Goal: Participate in discussion: Engage in conversation with other users on a specific topic

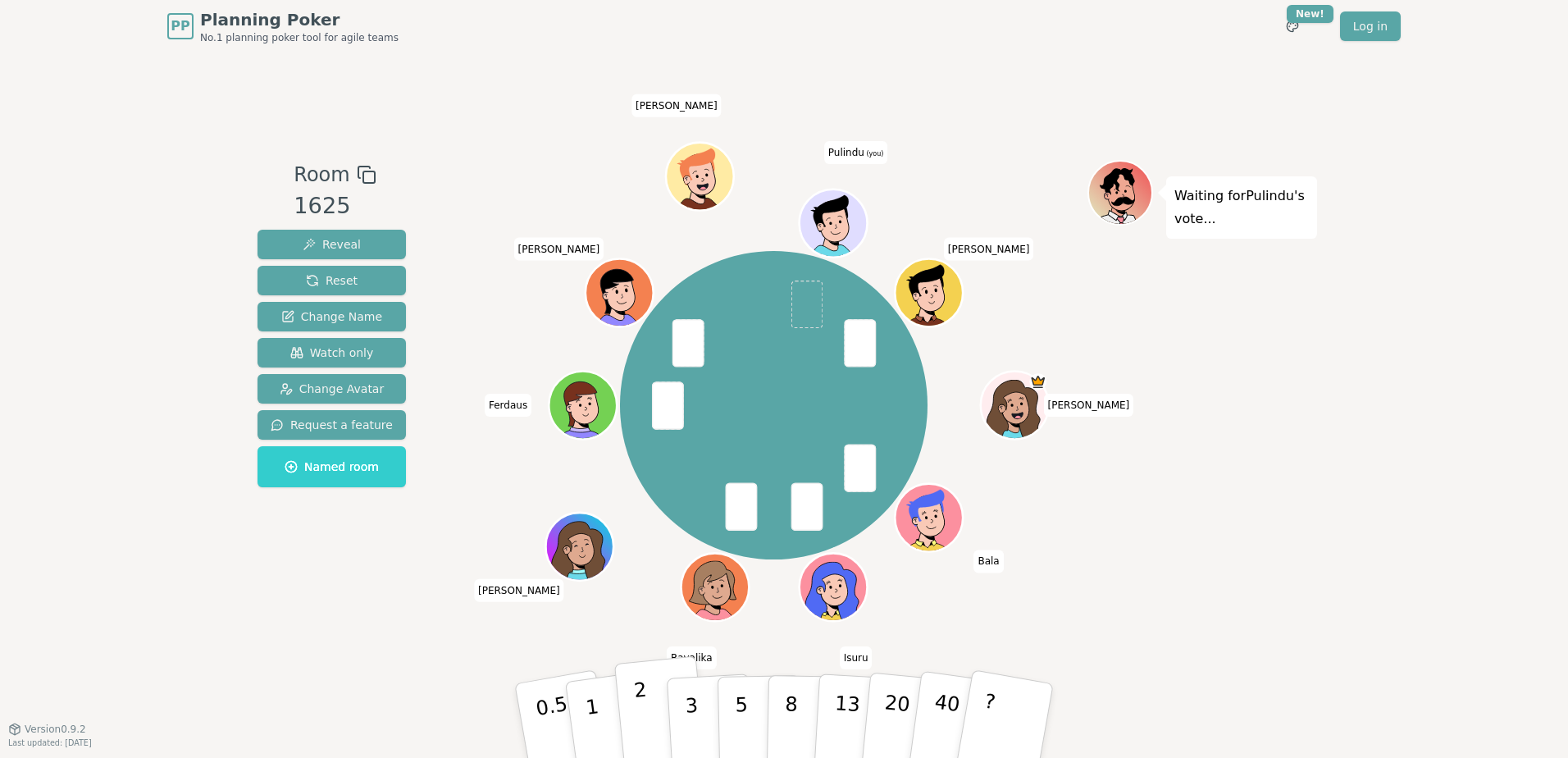
click at [651, 708] on button "2" at bounding box center [661, 721] width 93 height 130
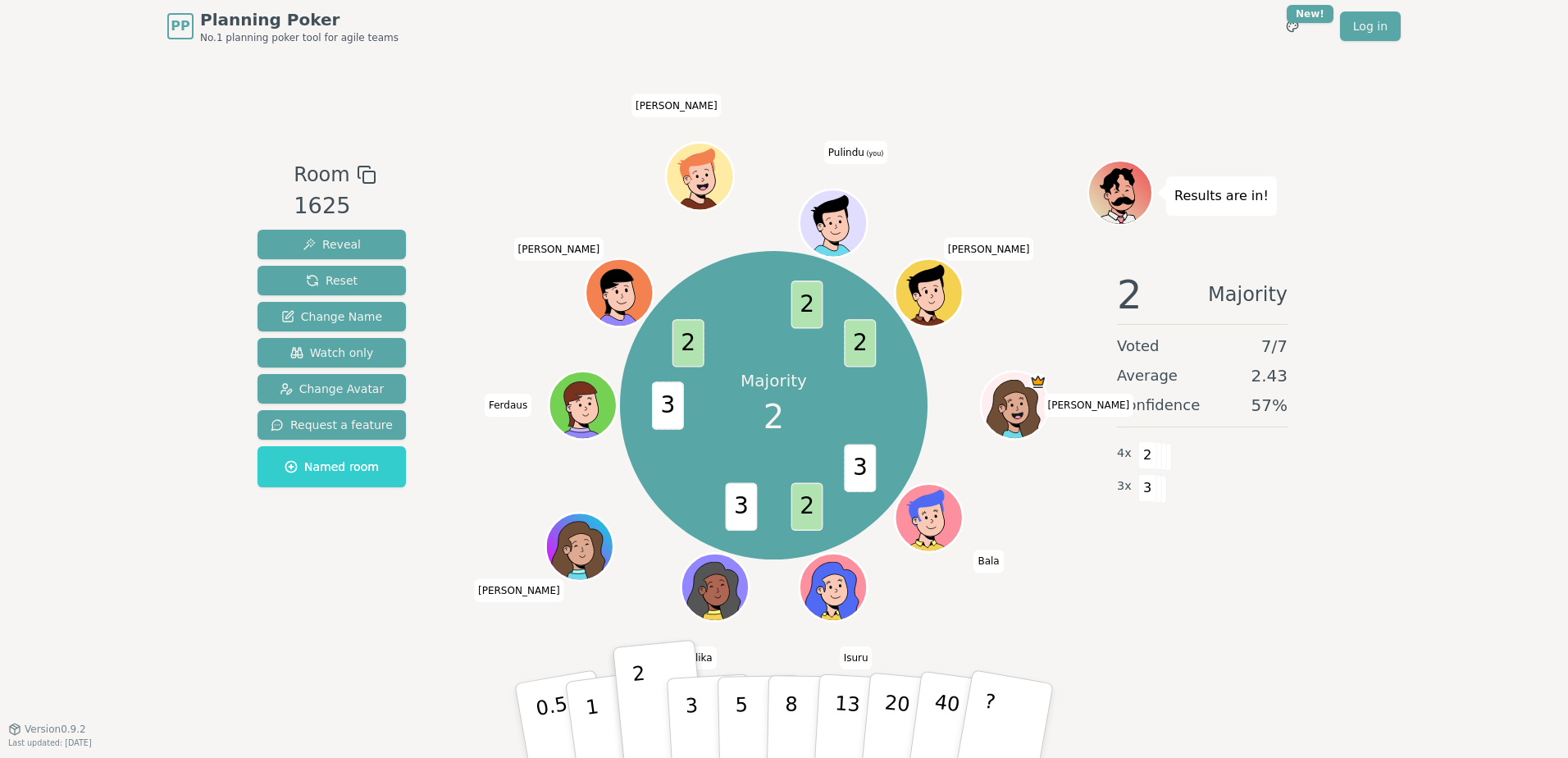
click at [412, 640] on div "Room 1625 Reveal Reset Change Name Watch only Change Avatar Request a feature N…" at bounding box center [784, 390] width 1066 height 676
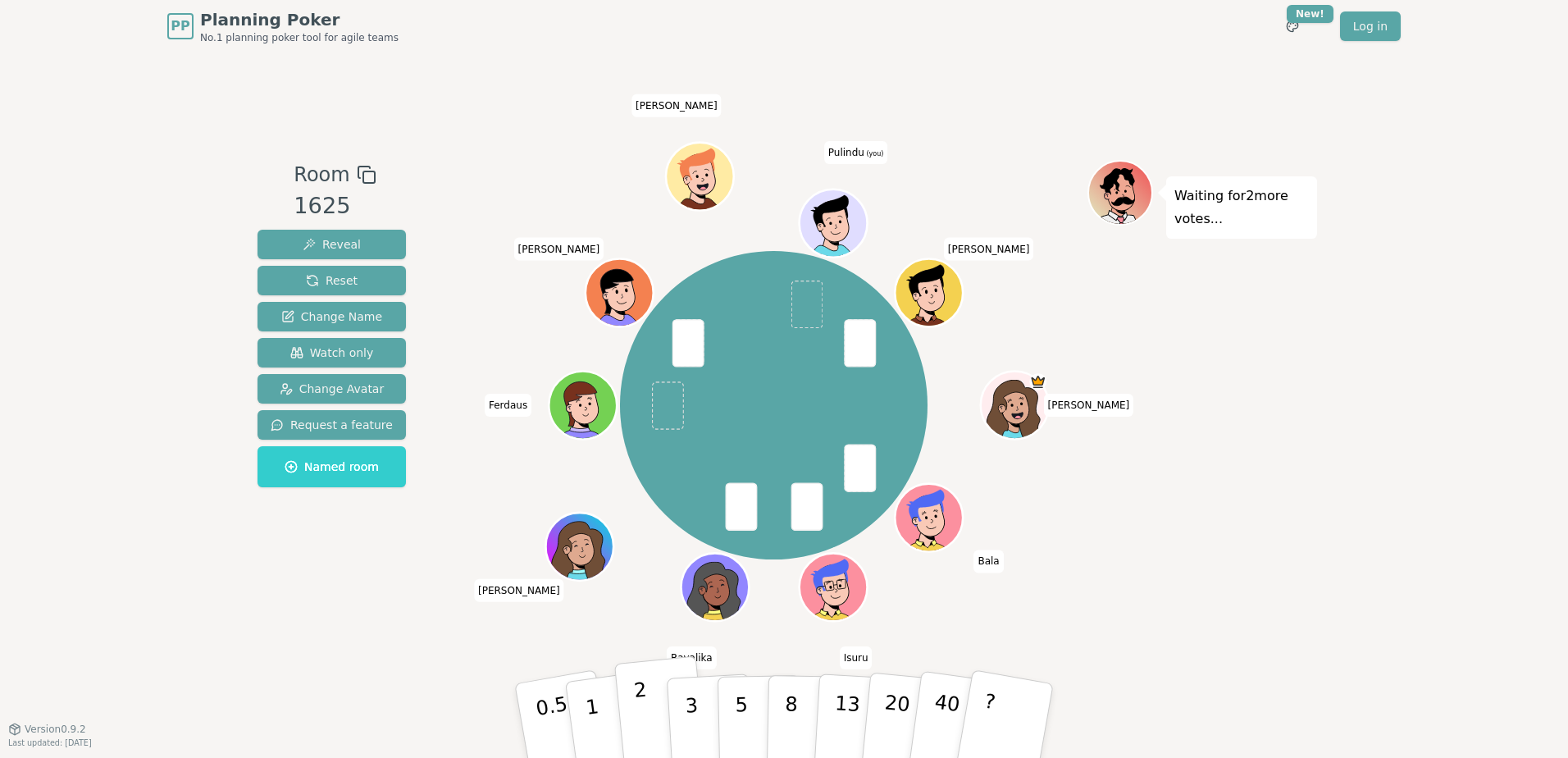
click at [653, 713] on button "2" at bounding box center [661, 721] width 93 height 130
click at [321, 637] on div "Room 1625 Reveal Reset Change Name Watch only Change Avatar Request a feature N…" at bounding box center [784, 390] width 1066 height 676
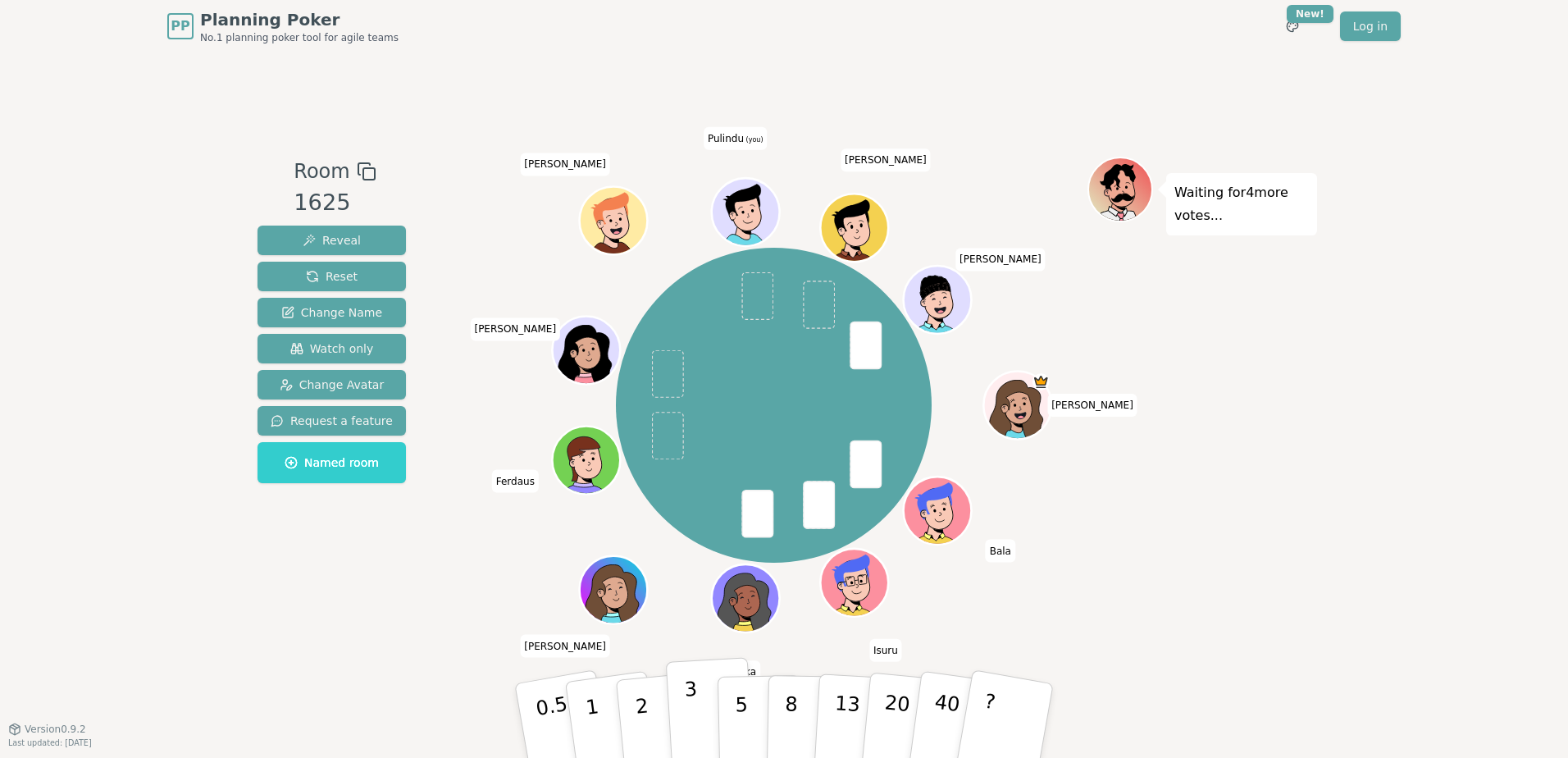
click at [694, 711] on p "3" at bounding box center [693, 722] width 18 height 90
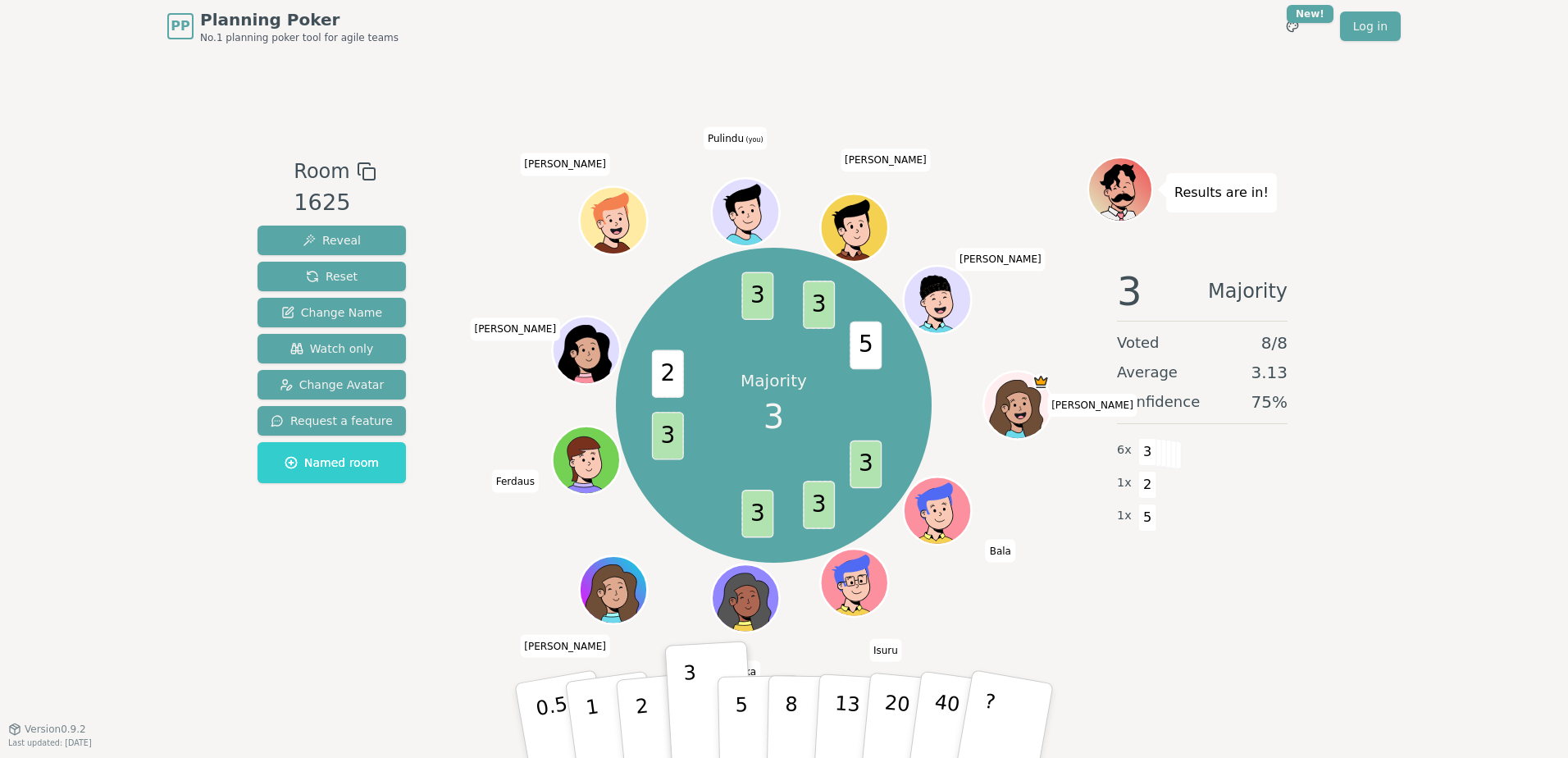
click at [747, 115] on div "Room 1625 Reveal Reset Change Name Watch only Change Avatar Request a feature N…" at bounding box center [784, 390] width 1066 height 676
click at [747, 706] on button "5" at bounding box center [759, 721] width 85 height 125
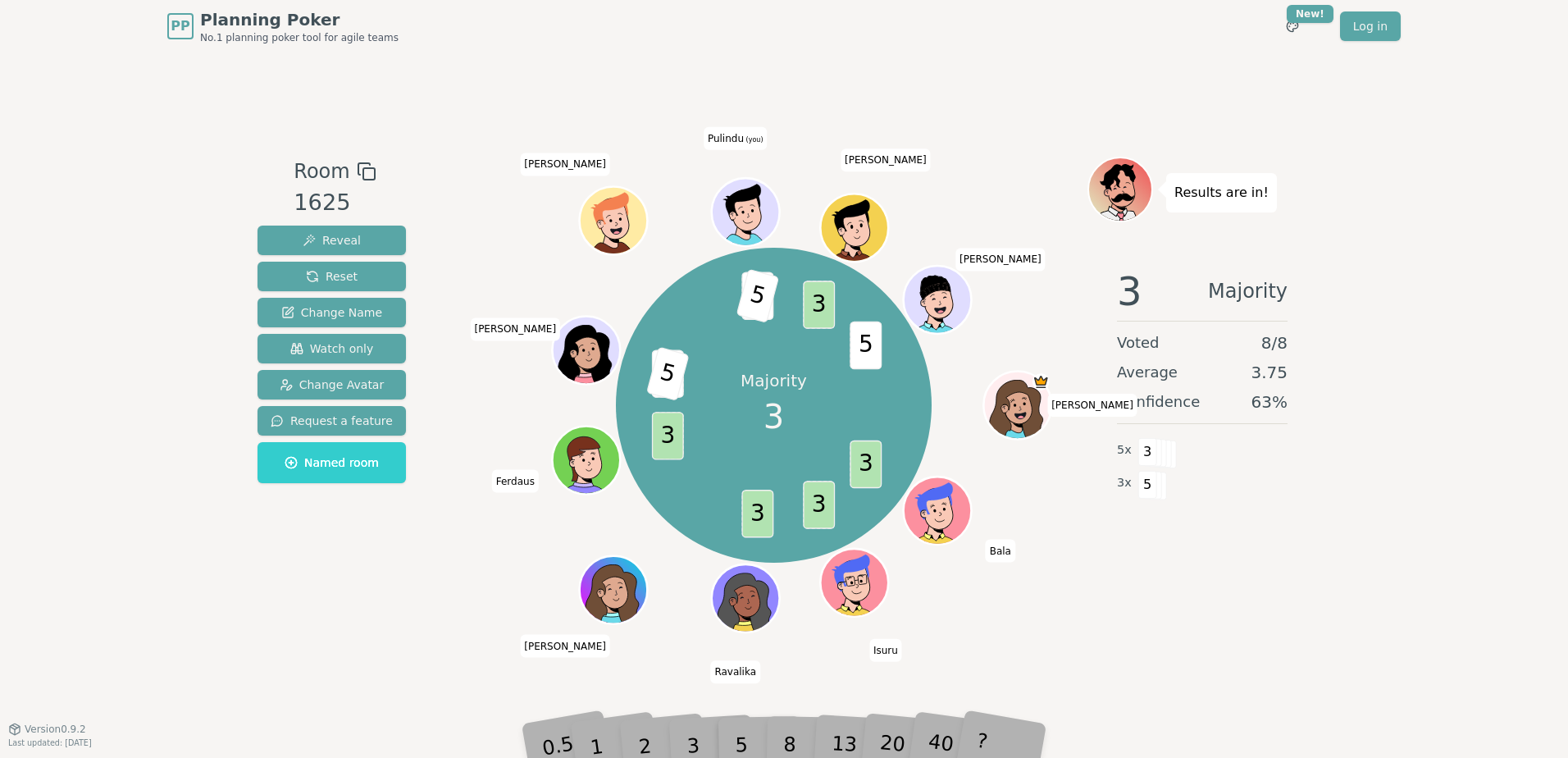
click at [272, 629] on div "Room 1625 Reveal Reset Change Name Watch only Change Avatar Request a feature N…" at bounding box center [784, 390] width 1066 height 676
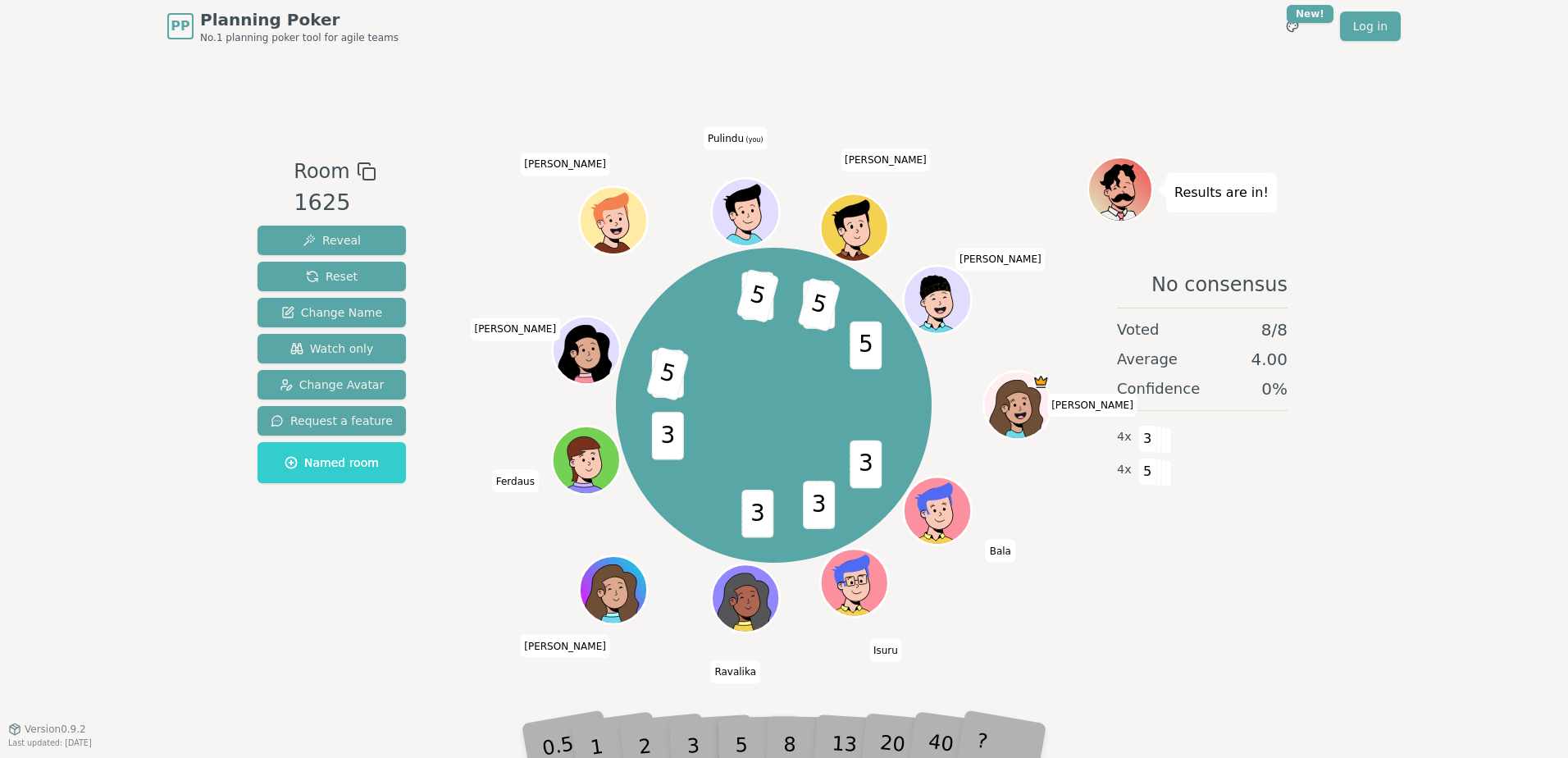
click at [339, 637] on div "Room 1625 Reveal Reset Change Name Watch only Change Avatar Request a feature N…" at bounding box center [784, 390] width 1066 height 676
